Goal: Information Seeking & Learning: Understand process/instructions

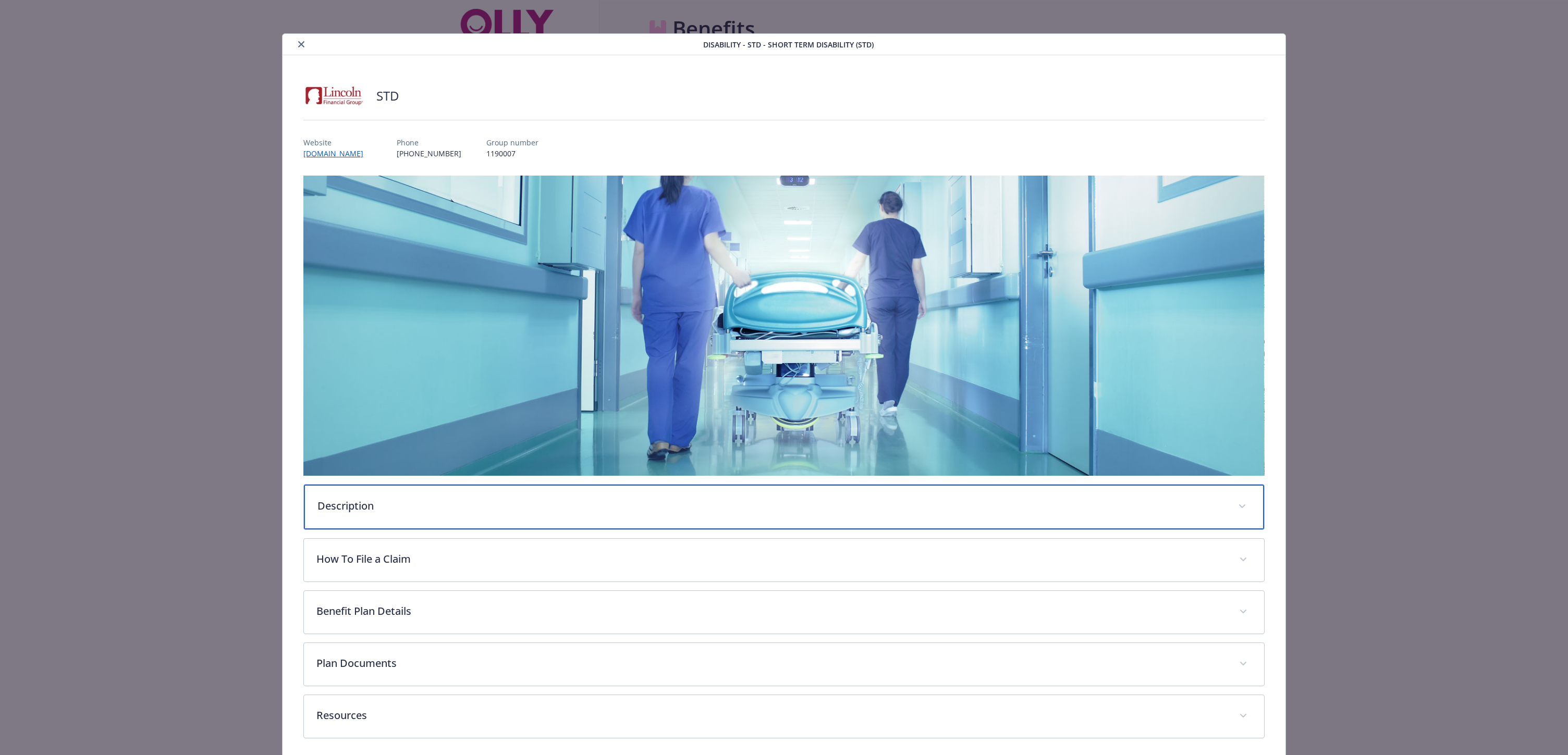
click at [368, 504] on p "Description" at bounding box center [771, 506] width 908 height 16
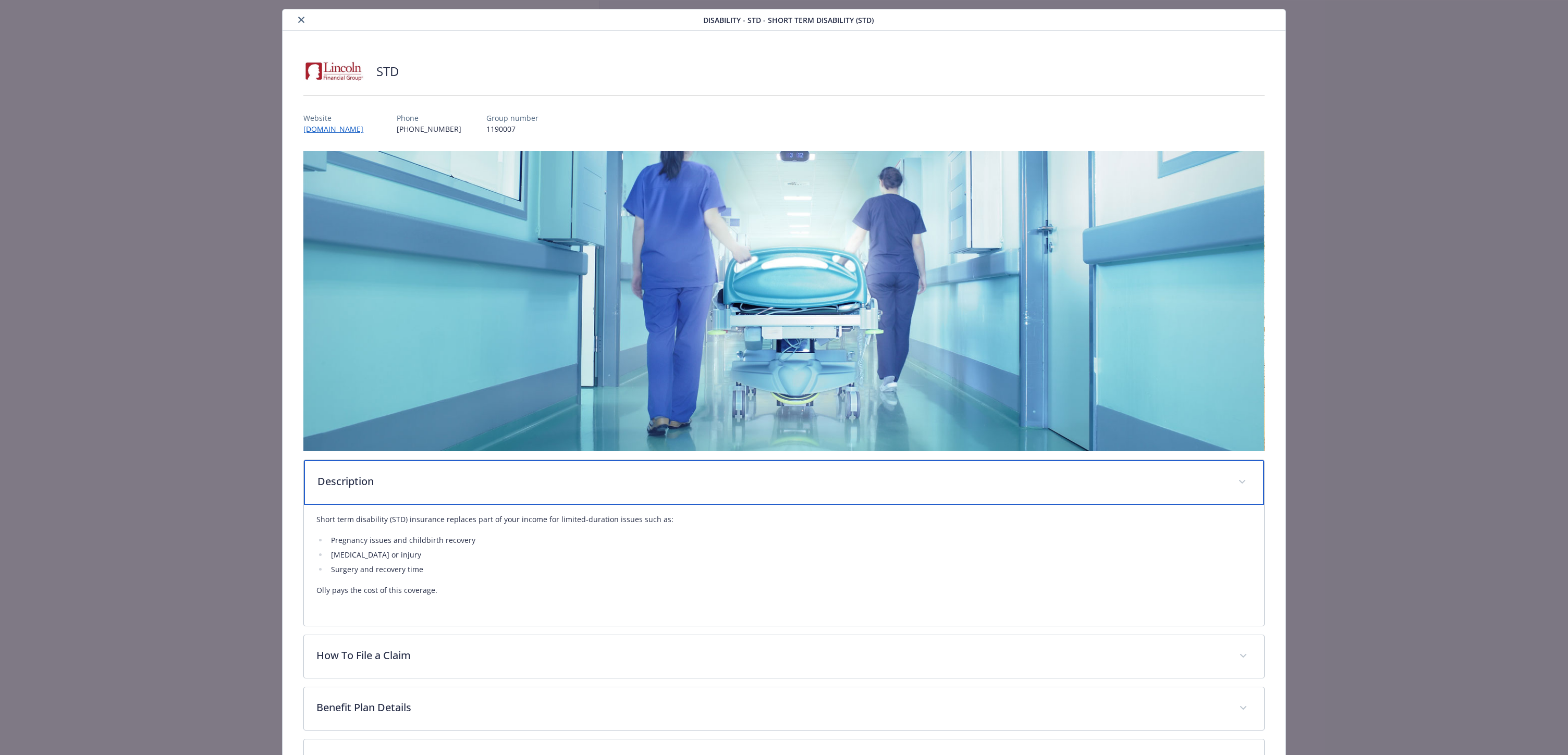
scroll to position [117, 0]
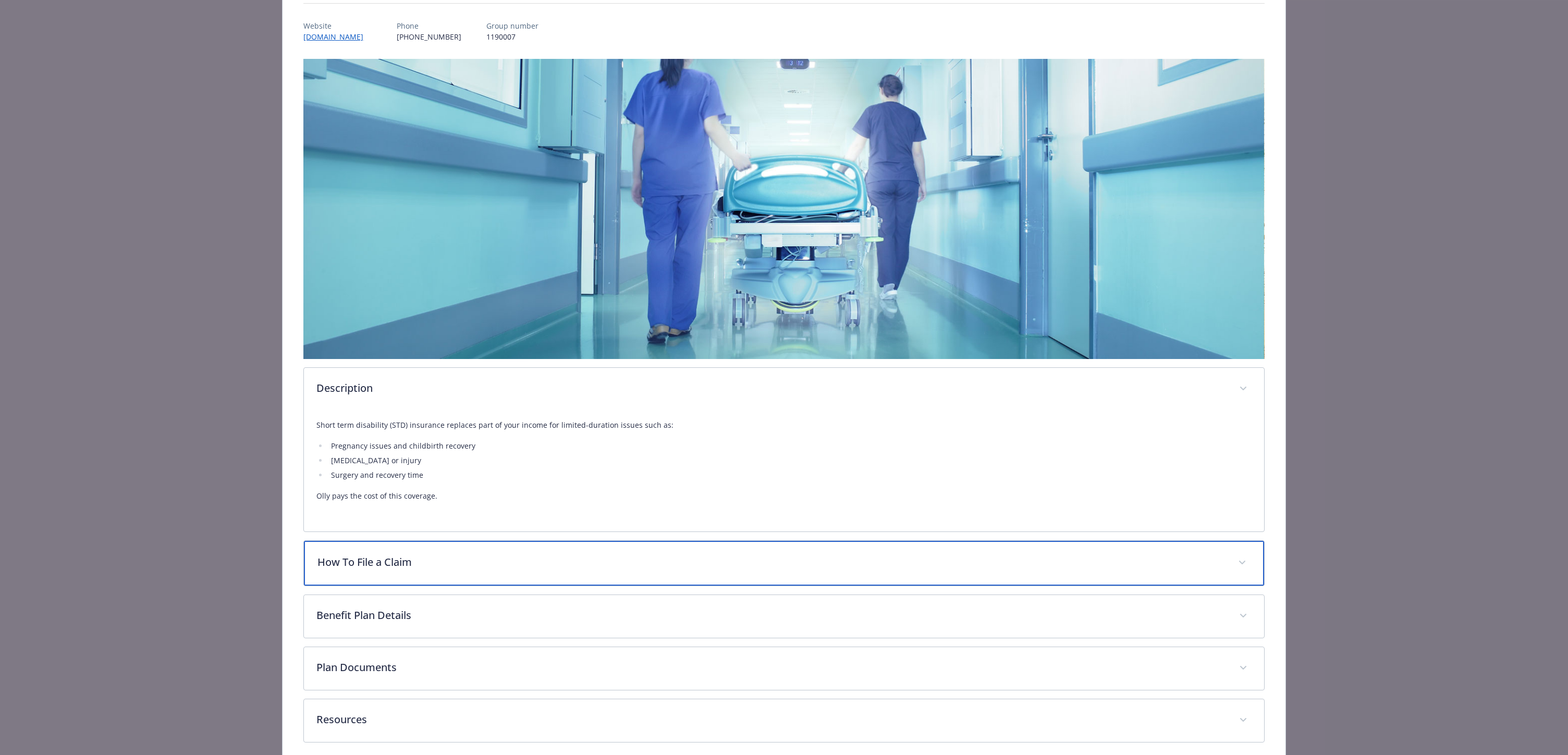
click at [387, 556] on p "How To File a Claim" at bounding box center [771, 562] width 908 height 16
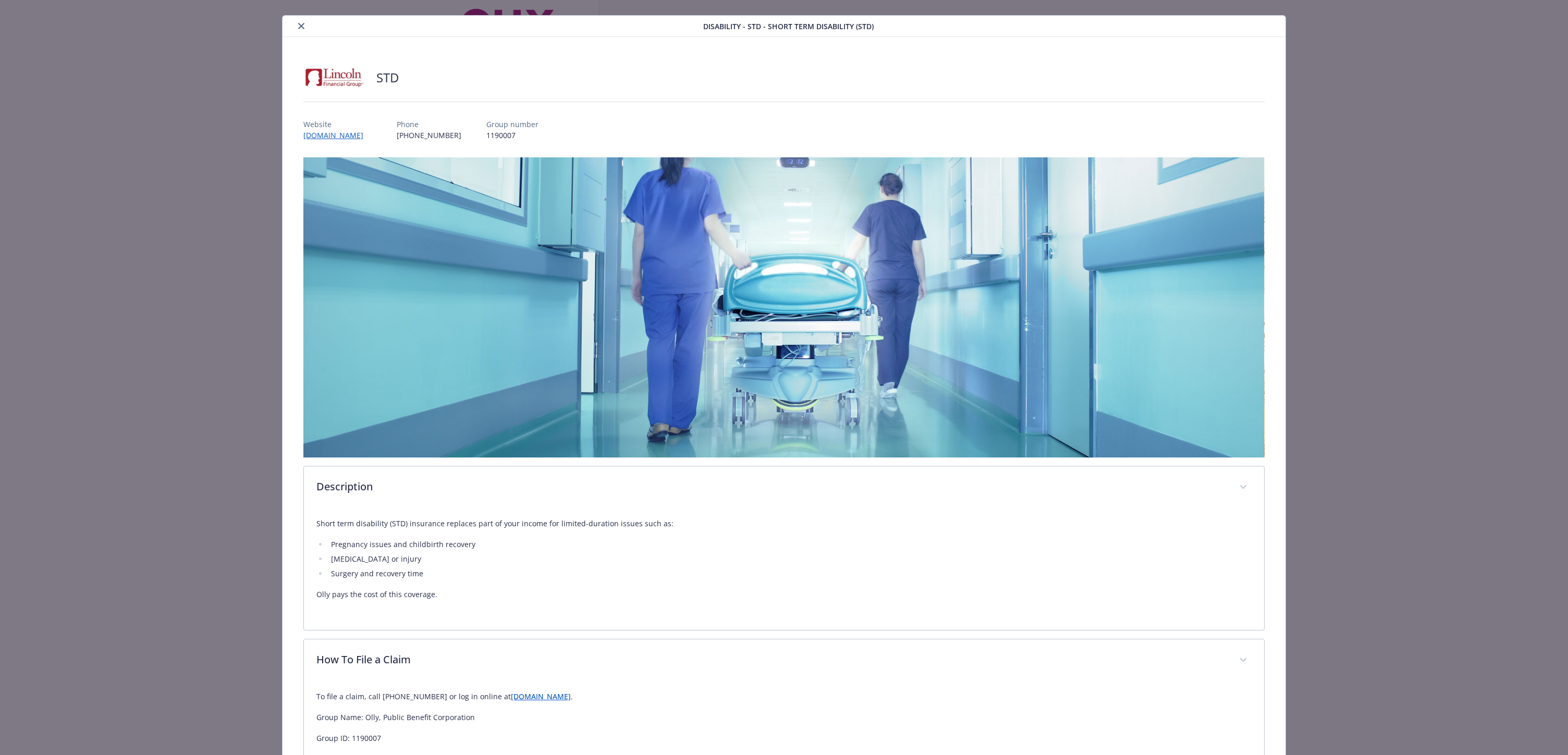
scroll to position [108, 0]
